Goal: Transaction & Acquisition: Purchase product/service

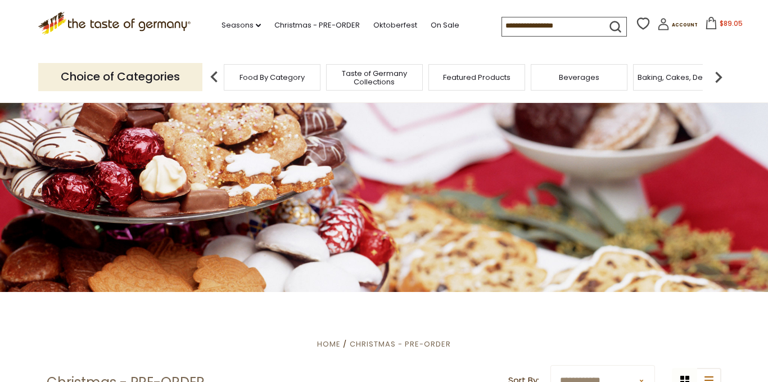
click at [705, 20] on icon at bounding box center [711, 23] width 12 height 12
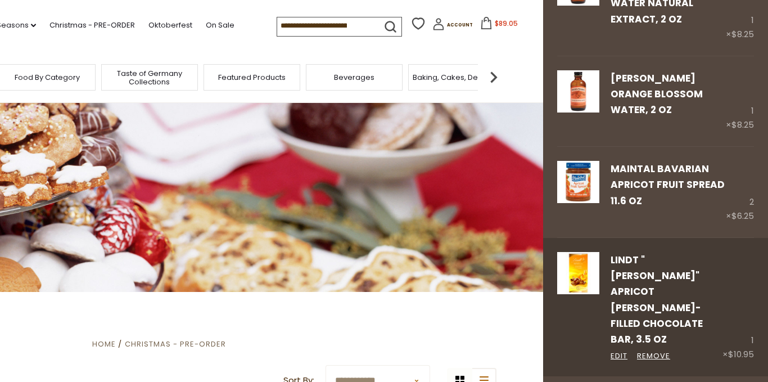
scroll to position [342, 0]
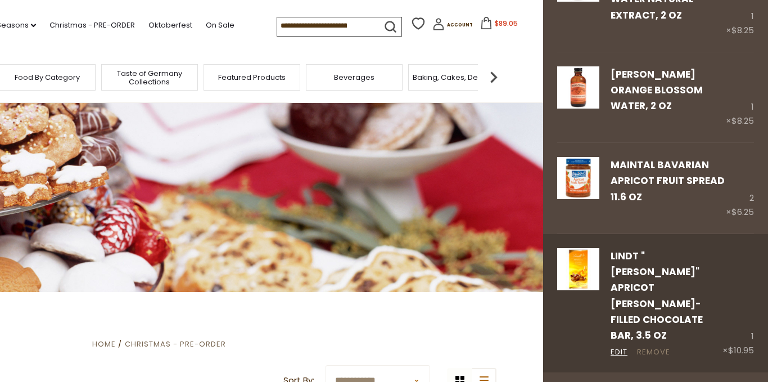
click at [654, 346] on link "Remove" at bounding box center [653, 352] width 33 height 12
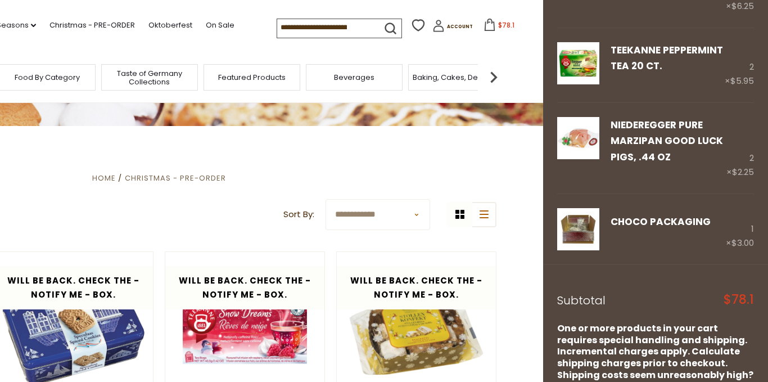
scroll to position [166, 0]
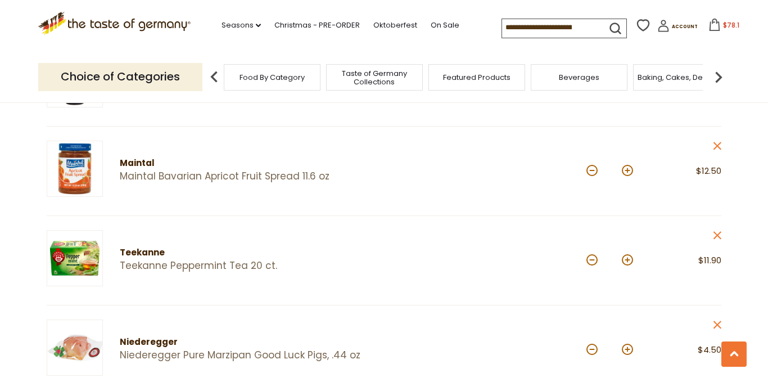
scroll to position [471, 0]
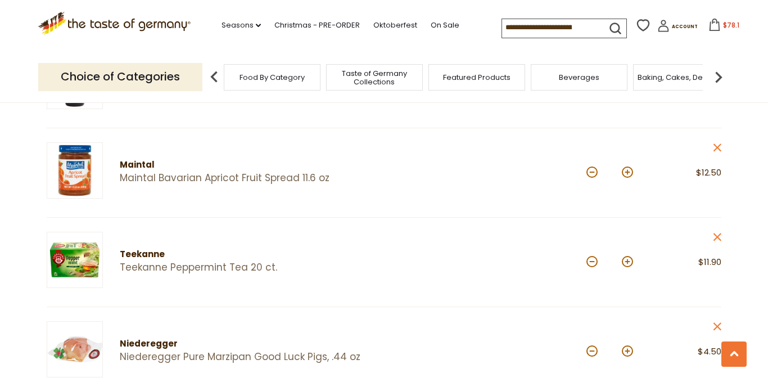
click at [259, 74] on span "Food By Category" at bounding box center [271, 77] width 65 height 8
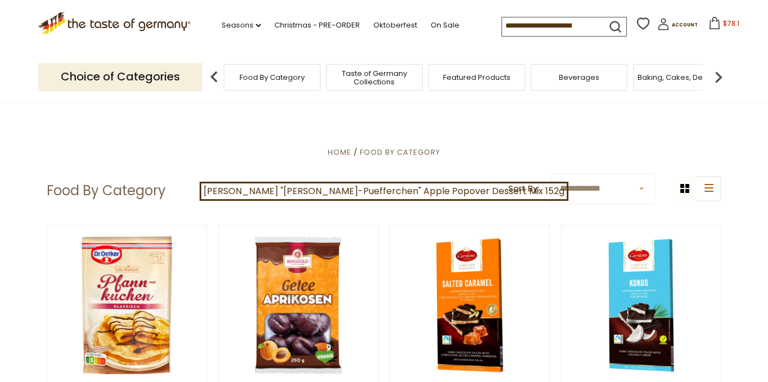
click at [507, 32] on input at bounding box center [549, 25] width 95 height 16
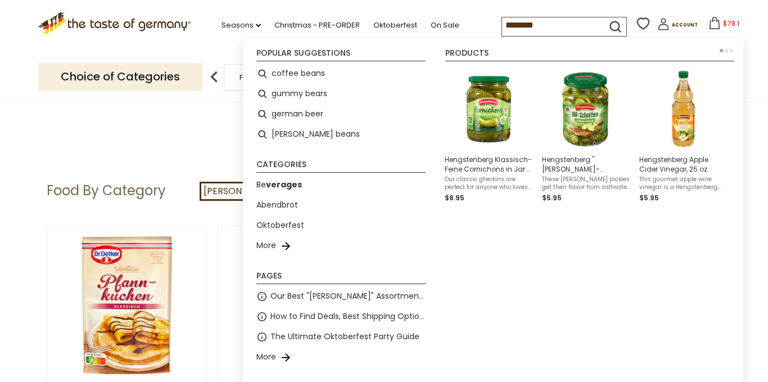
type input "*********"
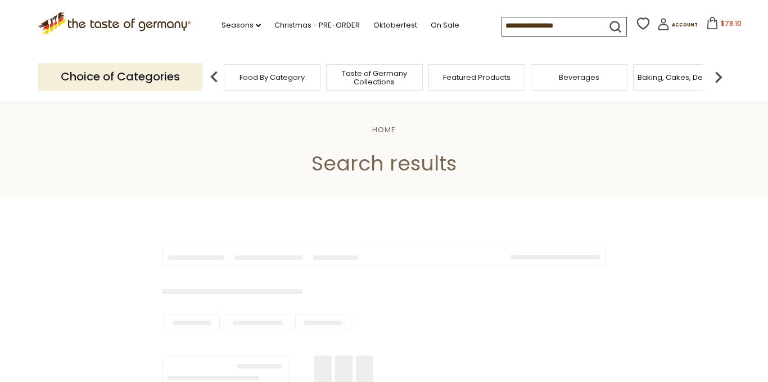
type input "*********"
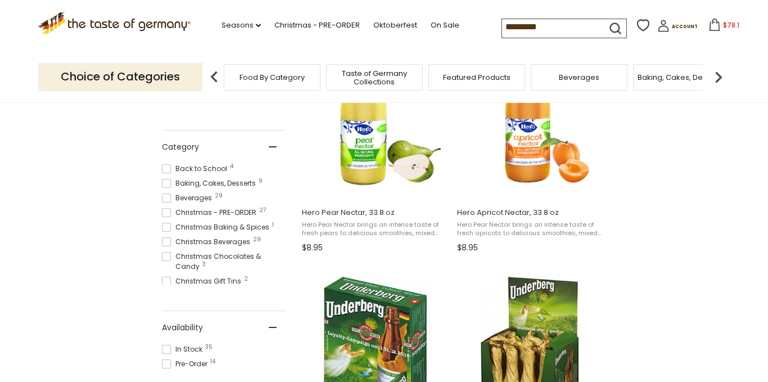
scroll to position [280, 0]
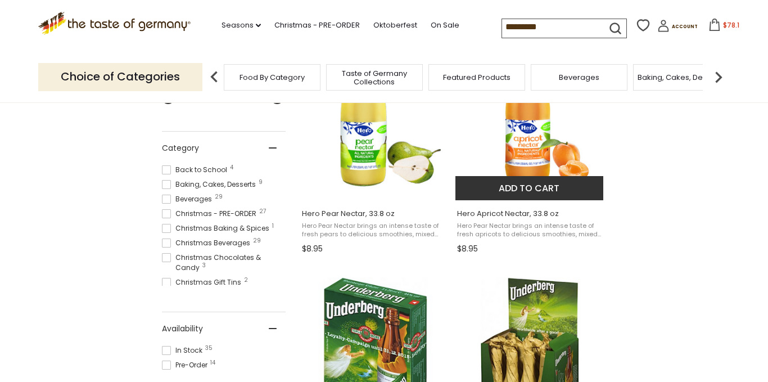
click at [527, 144] on img "Hero Apricot Nectar, 33.8 oz" at bounding box center [529, 116] width 149 height 149
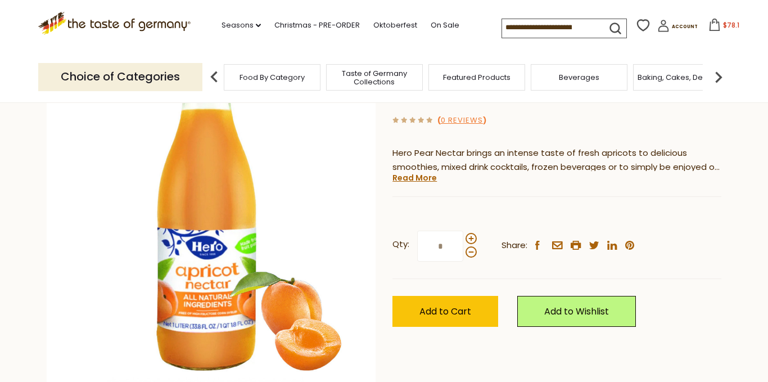
scroll to position [109, 0]
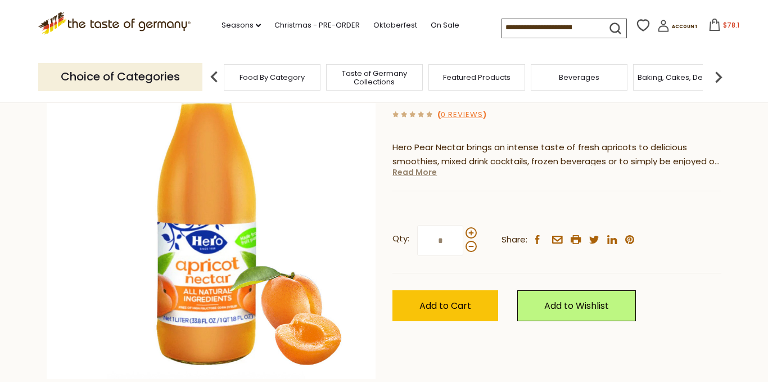
click at [417, 175] on link "Read More" at bounding box center [414, 171] width 44 height 11
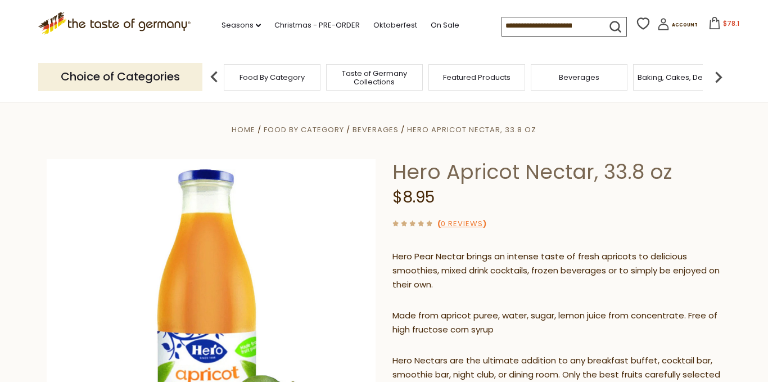
scroll to position [0, 0]
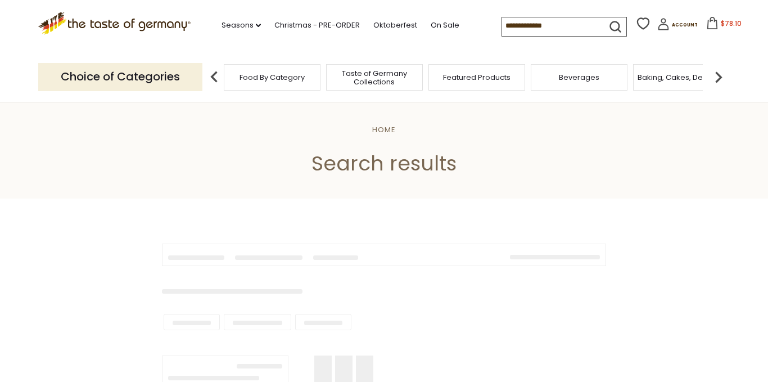
scroll to position [280, 0]
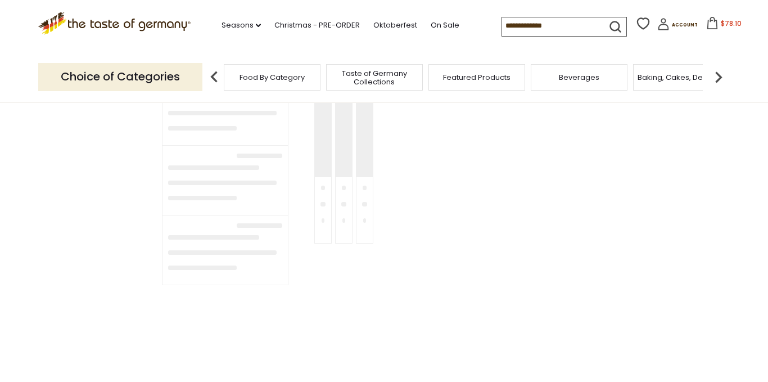
type input "*********"
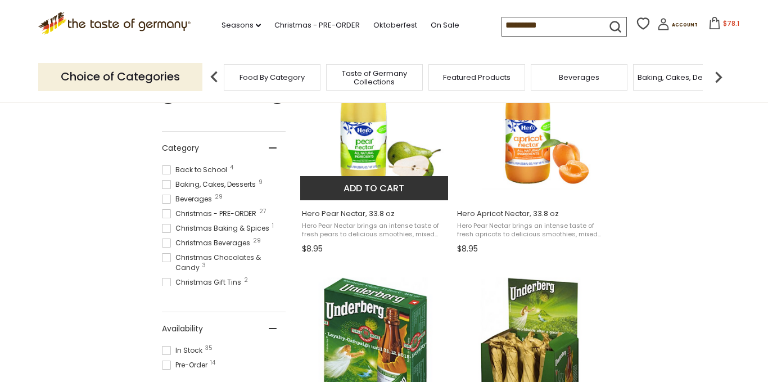
click at [336, 226] on span "Hero Pear Nectar brings an intense taste of fresh pears to delicious smoothies,…" at bounding box center [375, 229] width 146 height 17
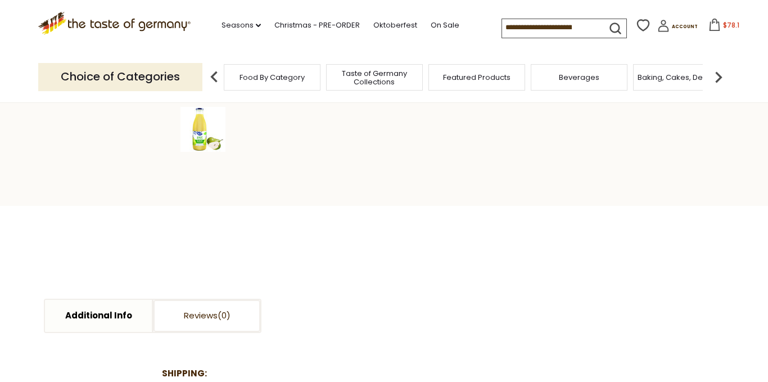
scroll to position [371, 0]
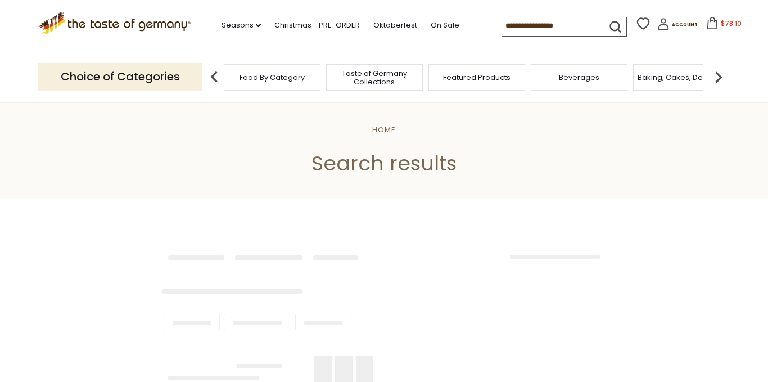
scroll to position [280, 0]
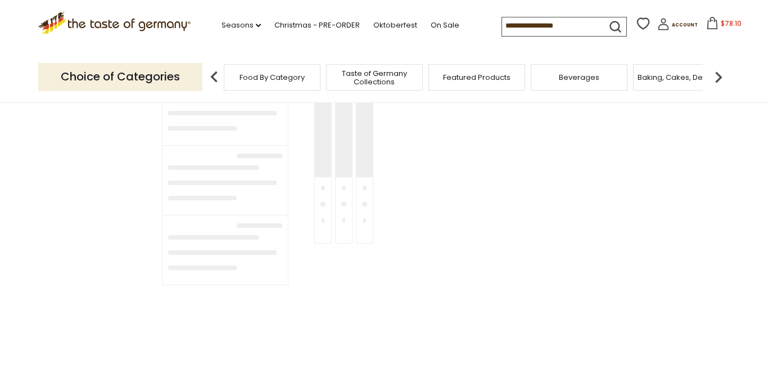
type input "*********"
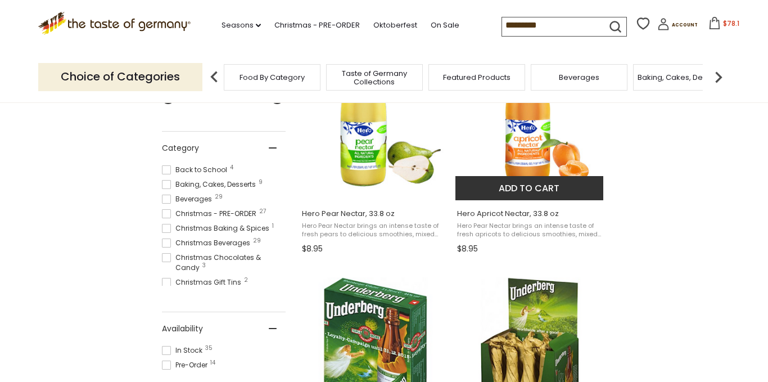
click at [529, 162] on img "Hero Apricot Nectar, 33.8 oz" at bounding box center [529, 116] width 149 height 149
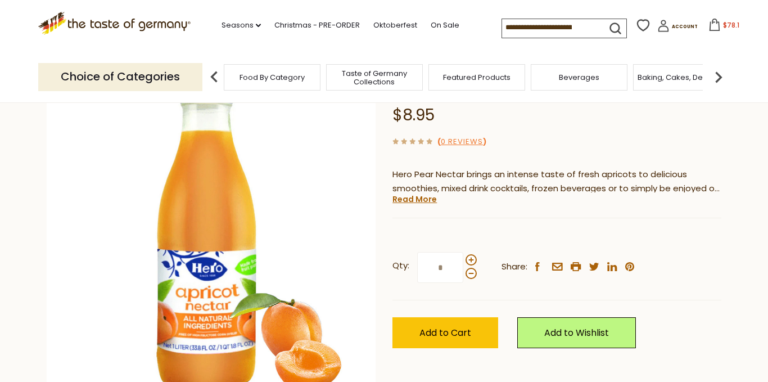
scroll to position [86, 0]
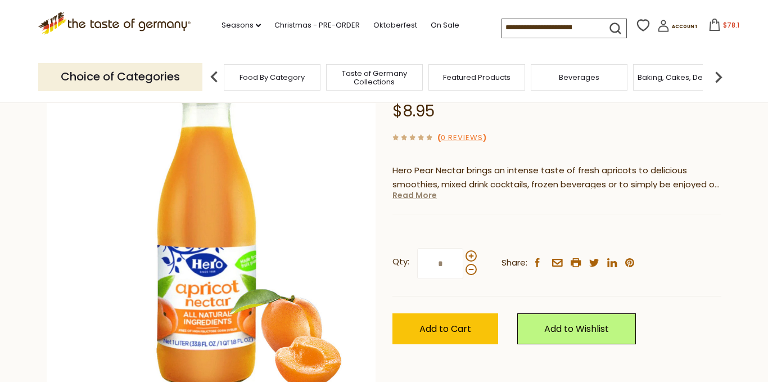
click at [424, 194] on link "Read More" at bounding box center [414, 194] width 44 height 11
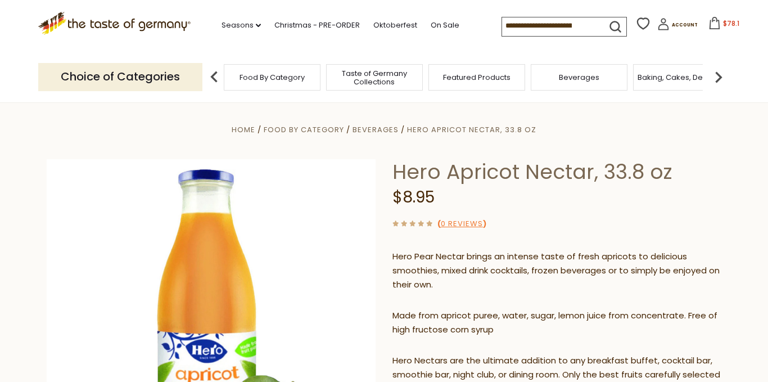
scroll to position [0, 0]
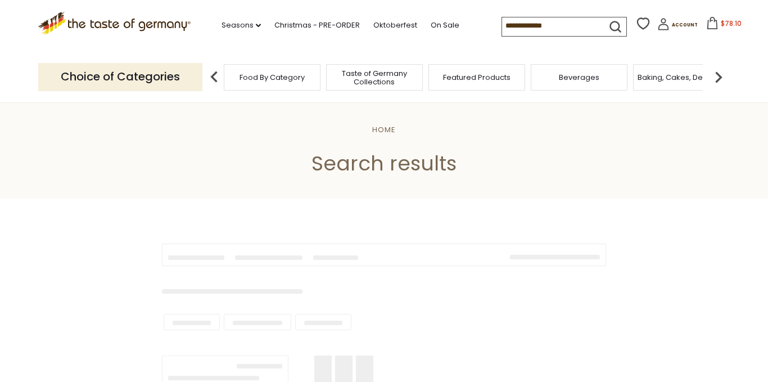
type input "*********"
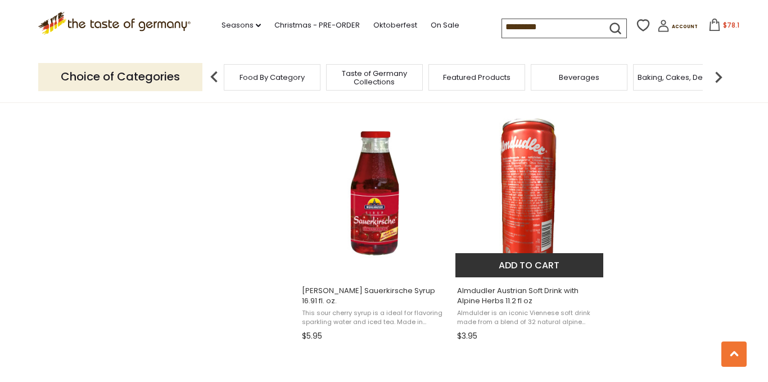
scroll to position [1177, 0]
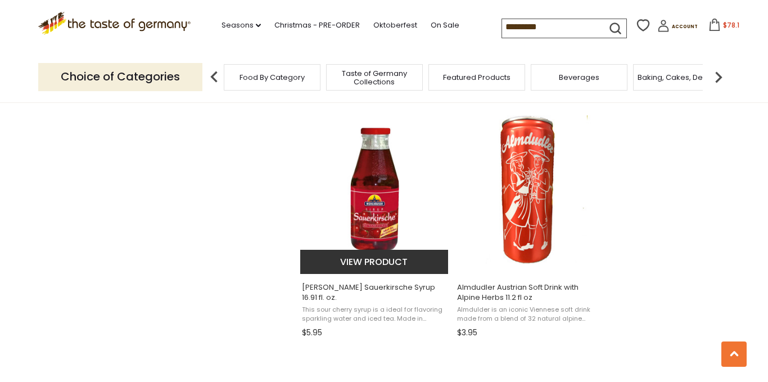
click at [367, 232] on img "Muehlhauser Sauerkirsche Syrup 16.91 fl. oz." at bounding box center [374, 189] width 149 height 149
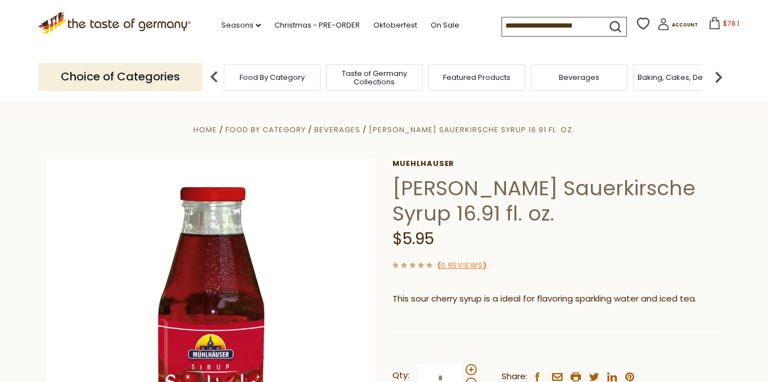
click at [723, 23] on span "$78.1" at bounding box center [731, 24] width 16 height 10
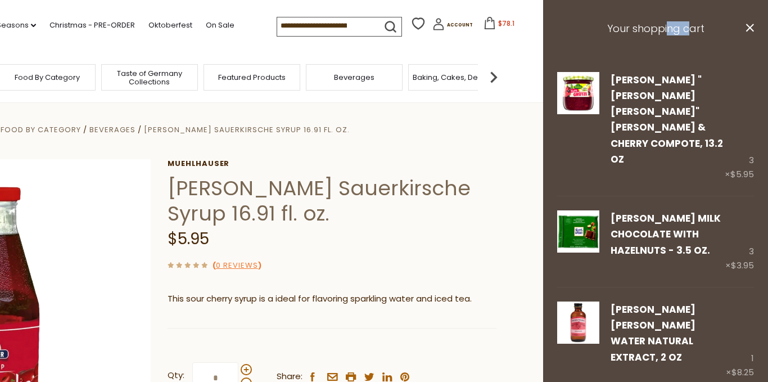
click at [705, 23] on aside "Your shopping cart close Kuehne "Rote Gruetze" Berry & Cherry Compote, 13.2 oz …" at bounding box center [655, 191] width 225 height 382
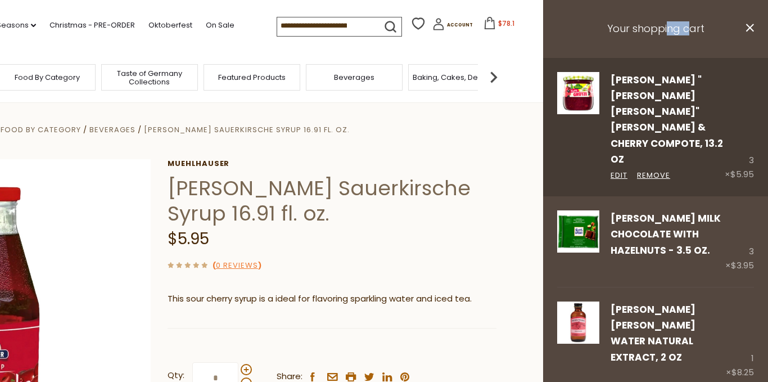
click at [648, 97] on link "[PERSON_NAME] "[PERSON_NAME] [PERSON_NAME]" [PERSON_NAME] & Cherry Compote, 13.…" at bounding box center [666, 119] width 112 height 93
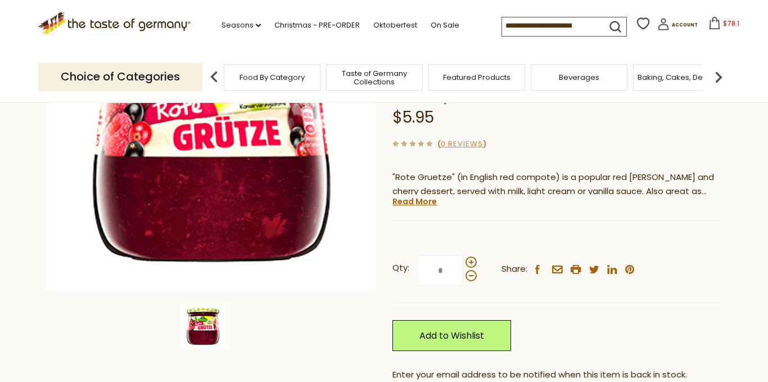
click at [424, 208] on div "Current stock: 0" at bounding box center [556, 211] width 329 height 7
click at [424, 196] on link "Read More" at bounding box center [414, 201] width 44 height 11
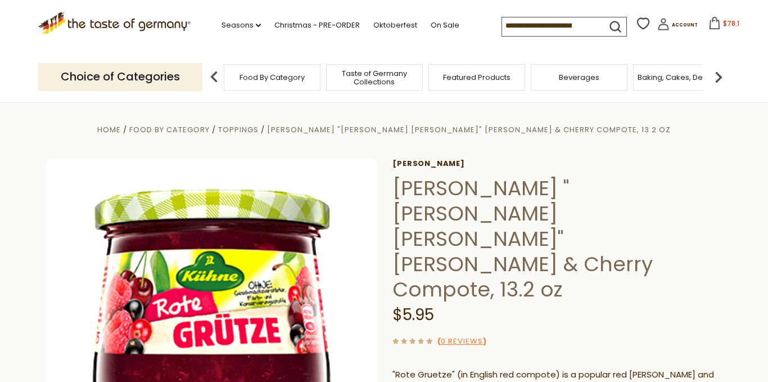
click at [708, 22] on icon at bounding box center [714, 23] width 12 height 12
